Goal: Information Seeking & Learning: Learn about a topic

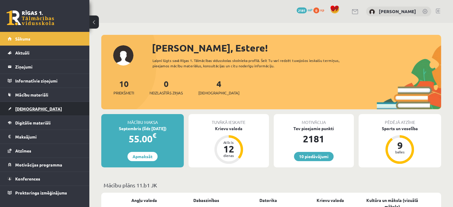
click at [35, 107] on link "[DEMOGRAPHIC_DATA]" at bounding box center [45, 109] width 74 height 14
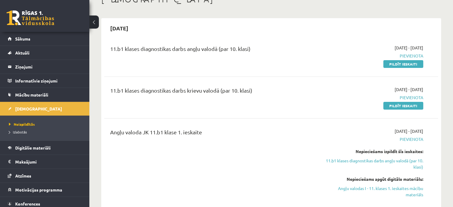
scroll to position [89, 0]
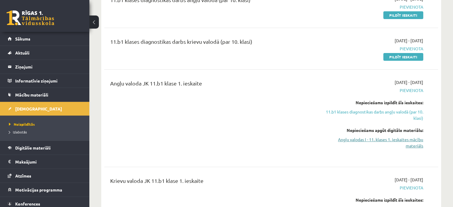
click at [395, 144] on link "Angļu valodas I - 11. klases 1. ieskaites mācību materiāls" at bounding box center [374, 142] width 98 height 12
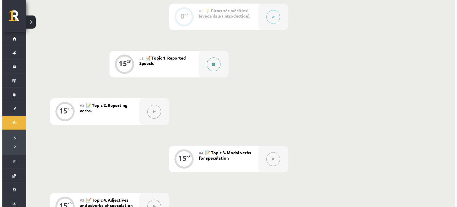
scroll to position [149, 0]
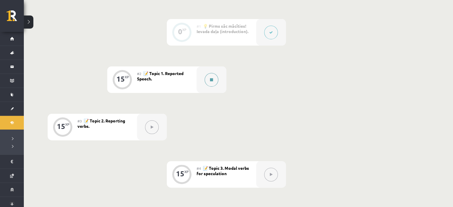
click at [207, 79] on button at bounding box center [211, 80] width 14 height 14
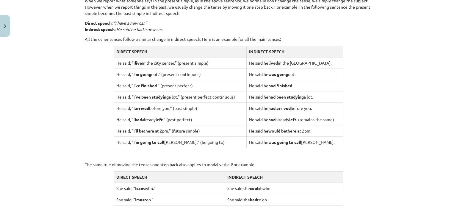
scroll to position [565, 0]
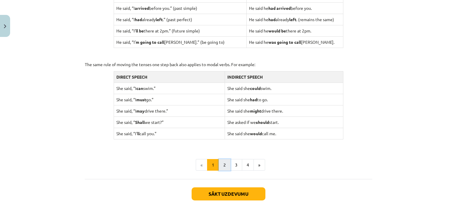
click at [224, 164] on button "2" at bounding box center [225, 165] width 12 height 12
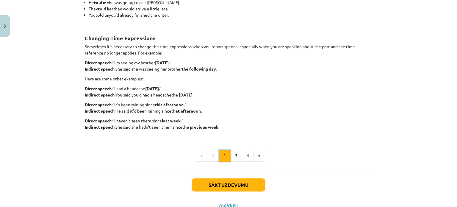
scroll to position [162, 0]
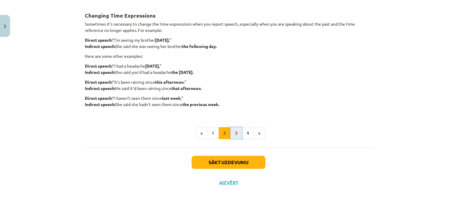
click at [233, 135] on button "3" at bounding box center [236, 133] width 12 height 12
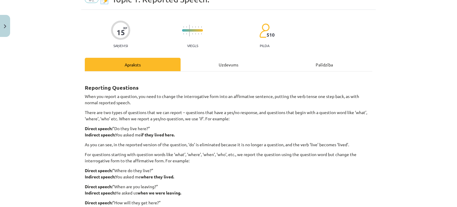
scroll to position [89, 0]
